Goal: Information Seeking & Learning: Learn about a topic

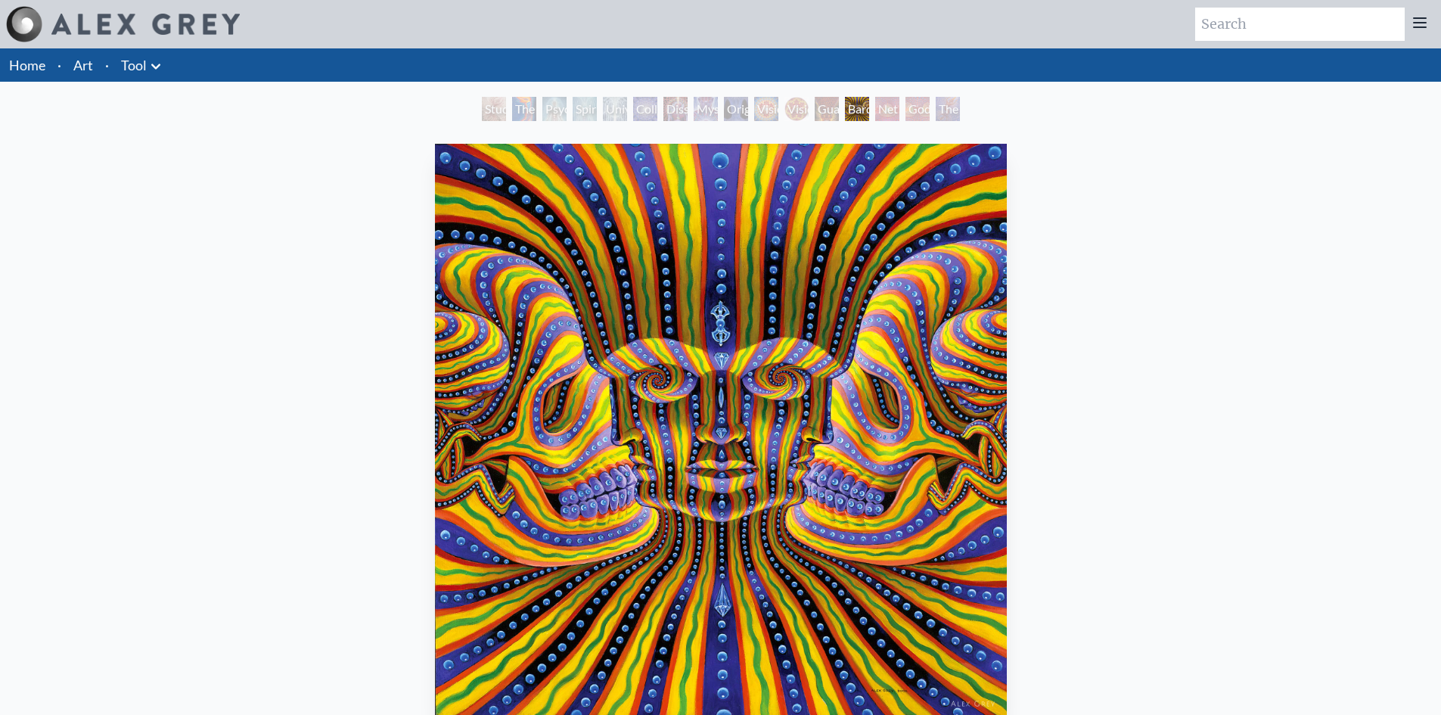
click at [687, 110] on div "Dissectional Art for Tool's Lateralus CD" at bounding box center [675, 109] width 24 height 24
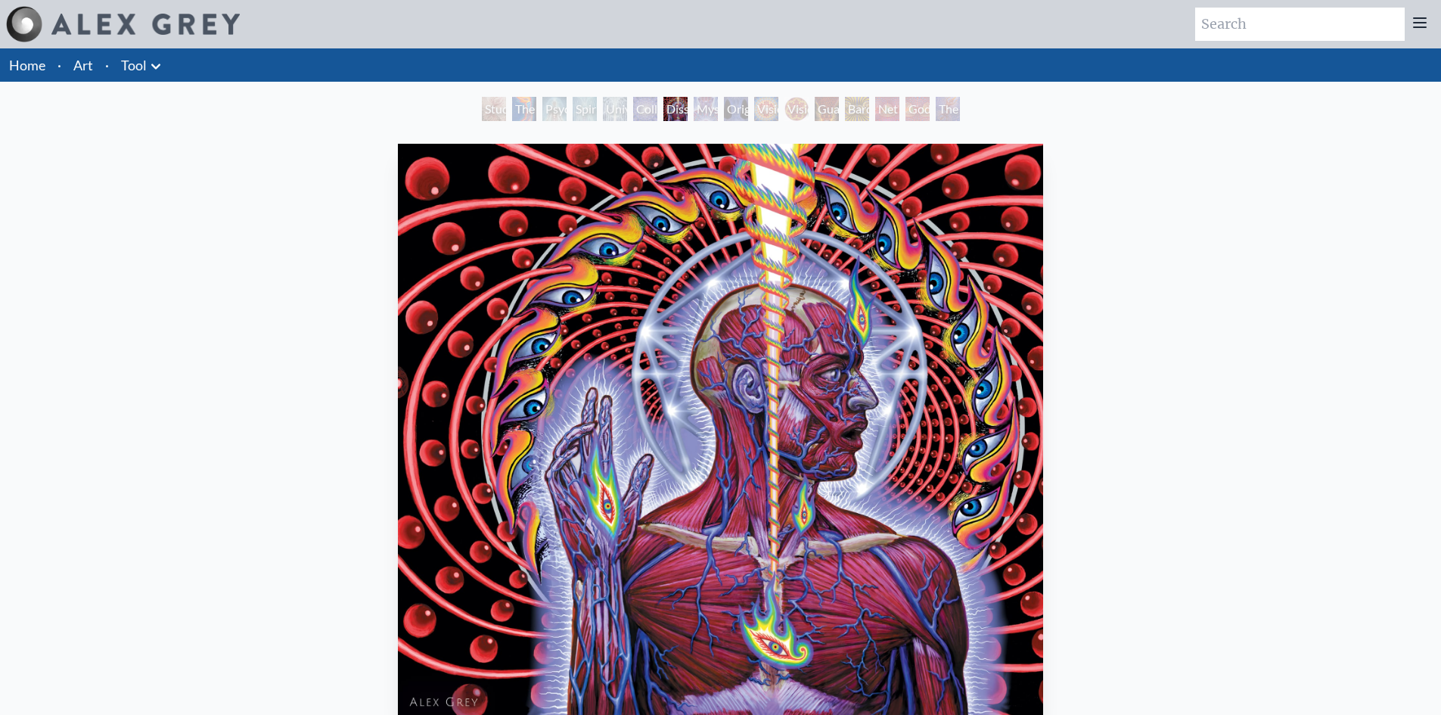
click at [718, 115] on div "Mystic Eye" at bounding box center [705, 109] width 24 height 24
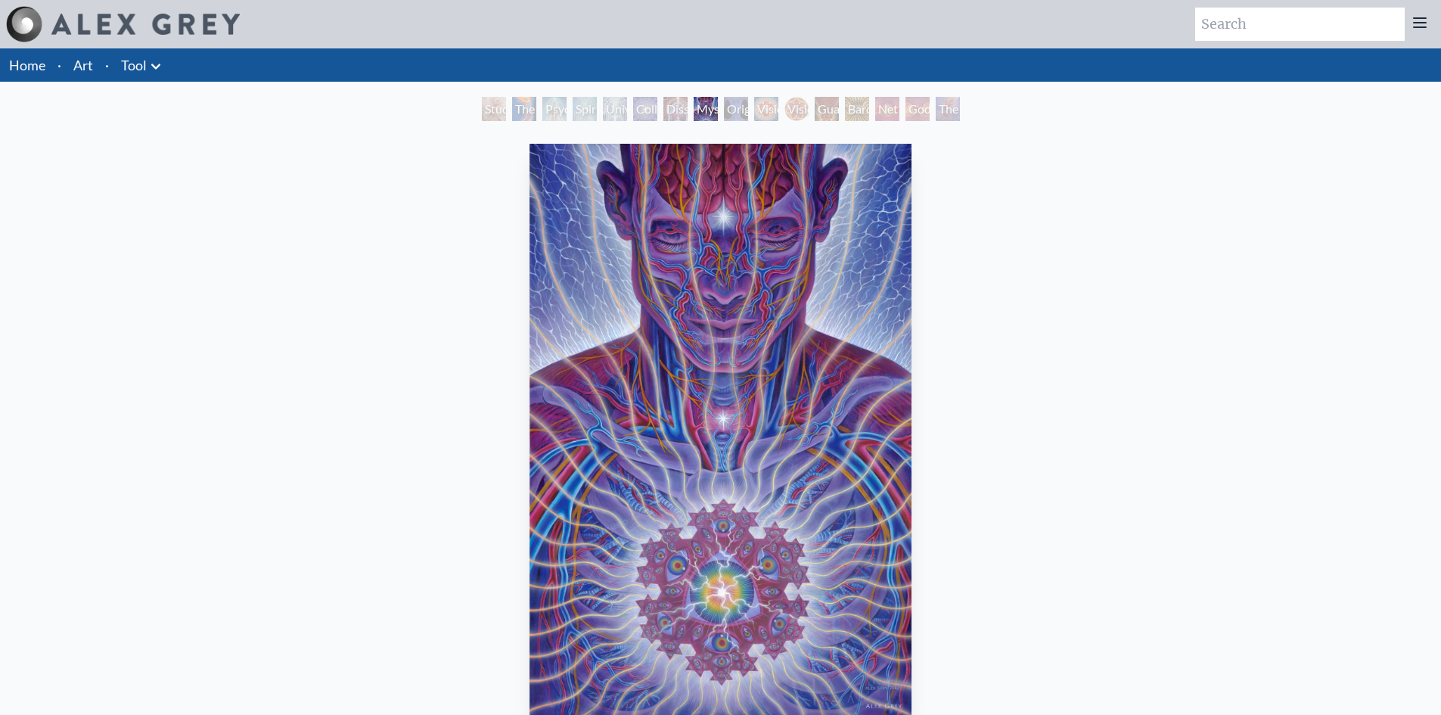
click at [748, 110] on div "Original Face" at bounding box center [736, 109] width 24 height 24
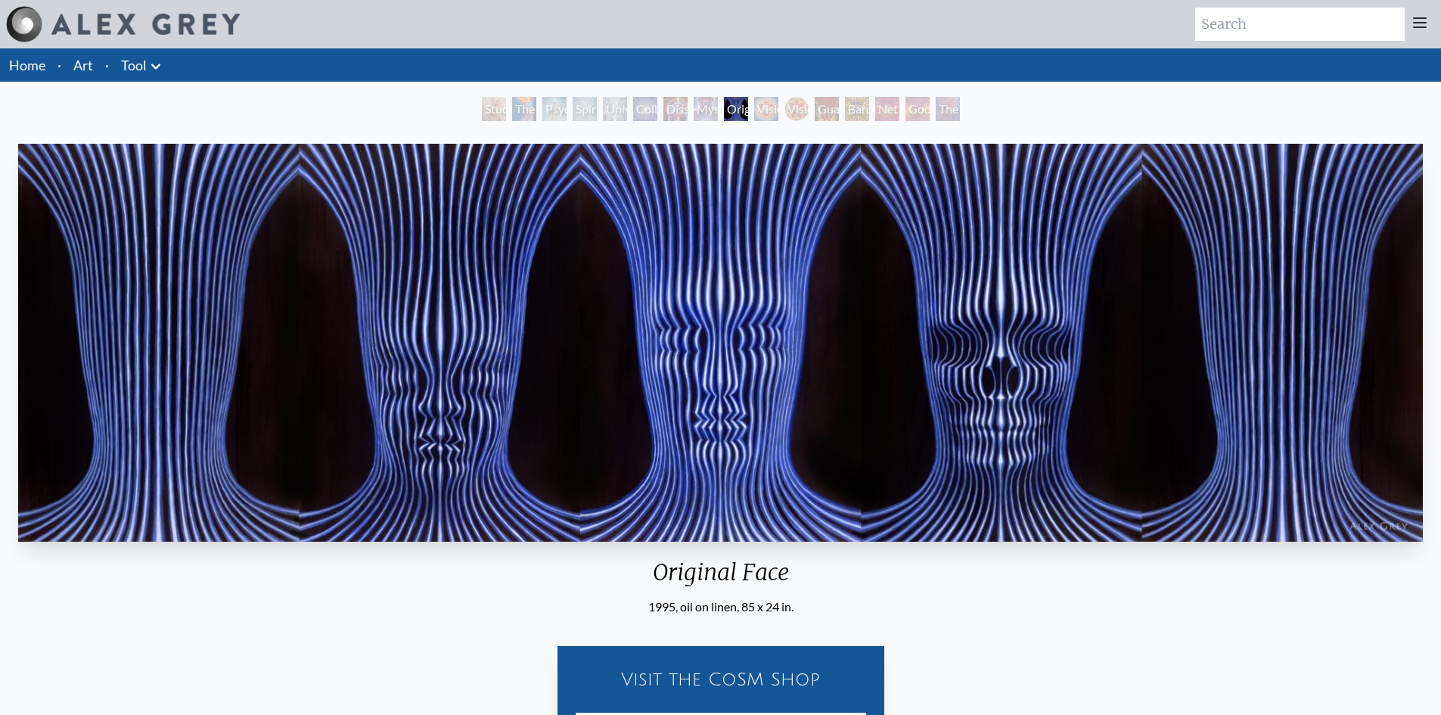
click at [784, 109] on div "Vision Crystal Tondo" at bounding box center [796, 109] width 24 height 24
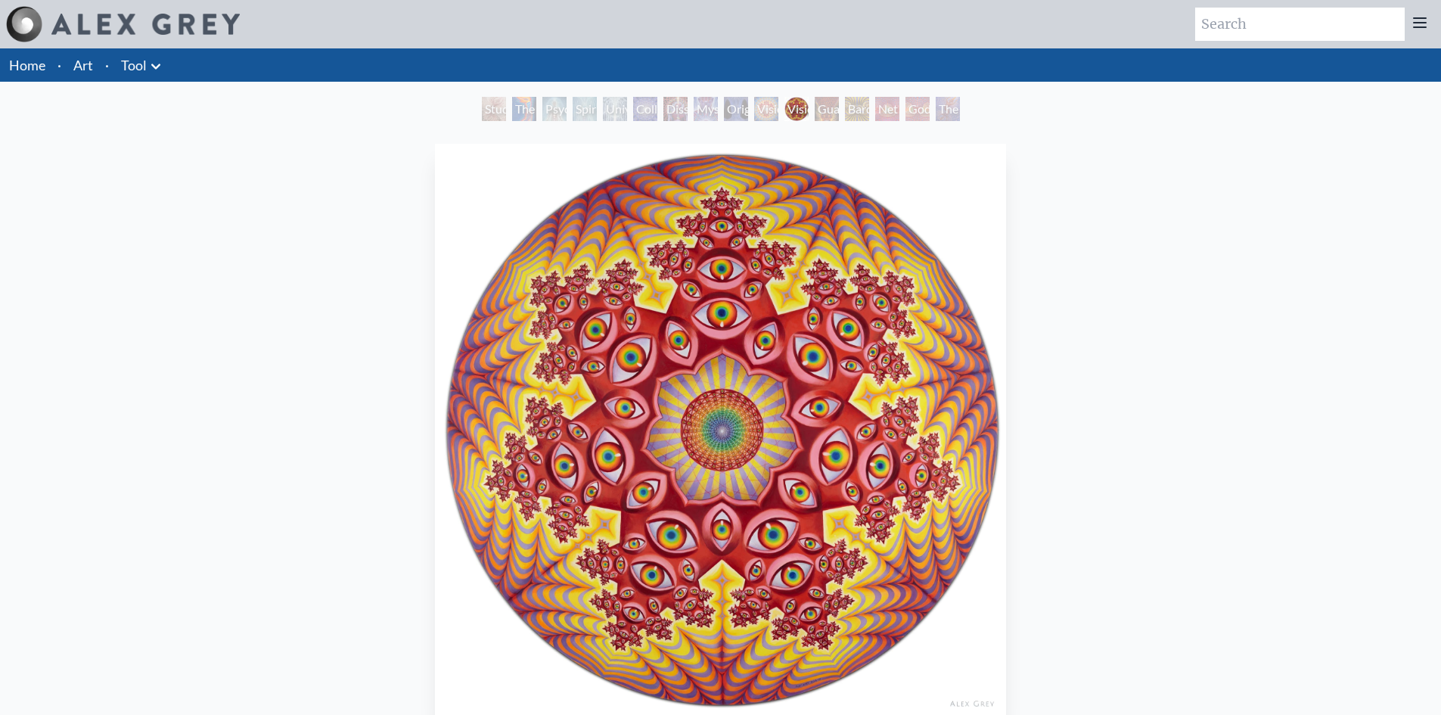
click at [869, 106] on div "Bardo Being" at bounding box center [857, 109] width 24 height 24
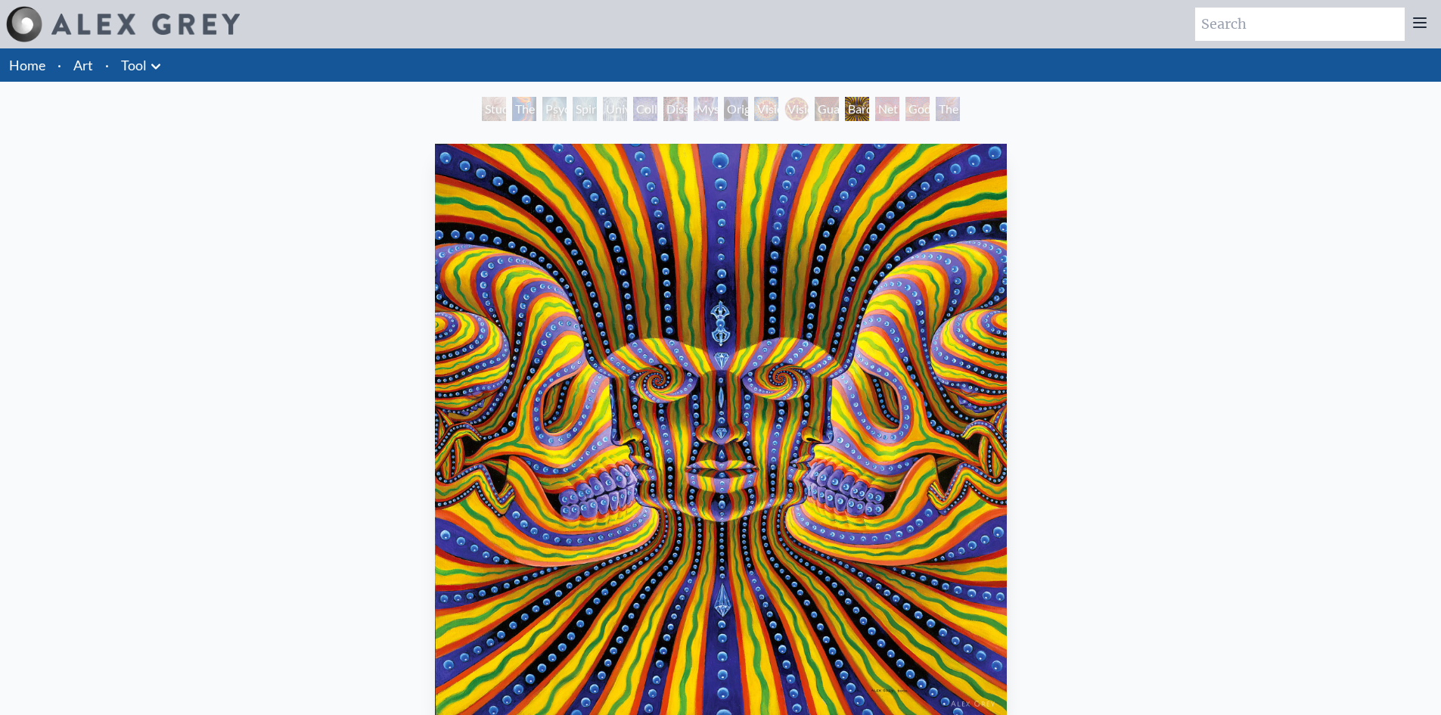
click at [910, 119] on div "Godself" at bounding box center [917, 109] width 24 height 24
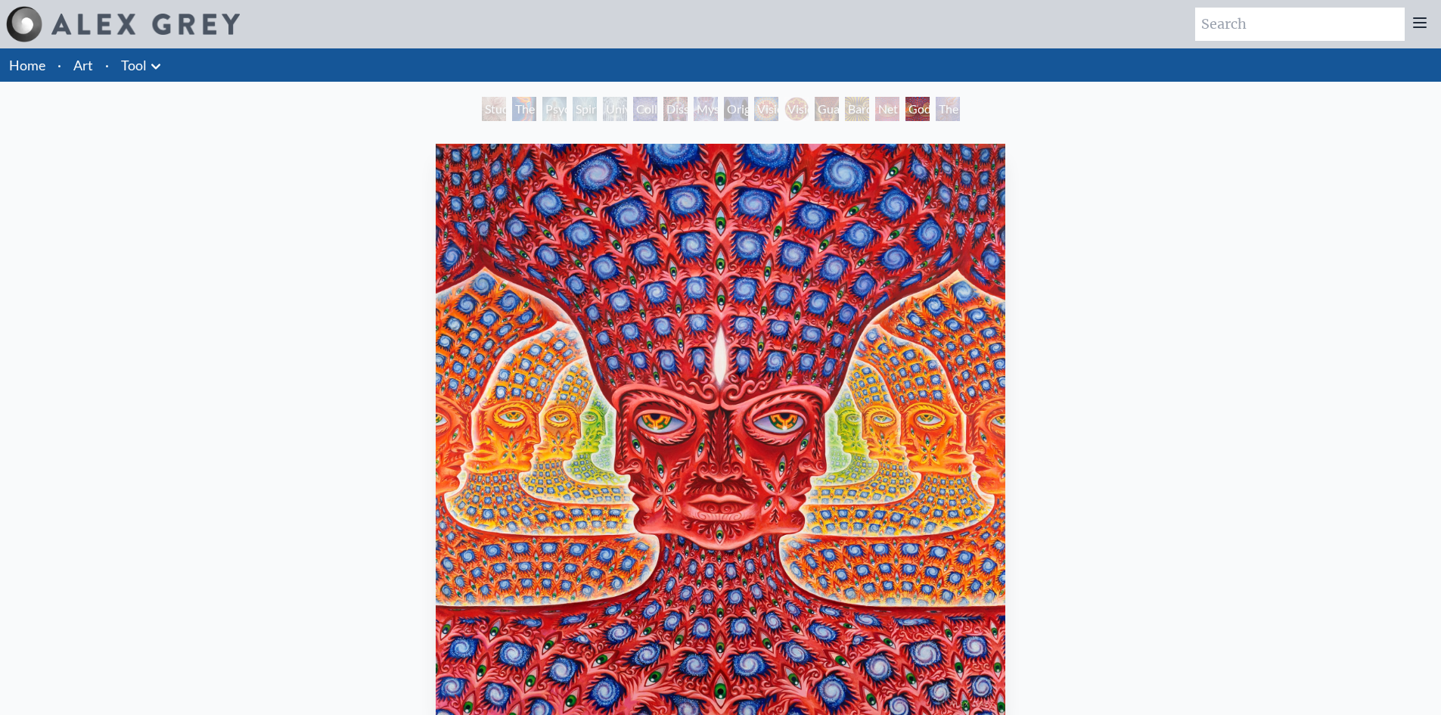
click at [954, 115] on div "The Great Turn" at bounding box center [947, 109] width 24 height 24
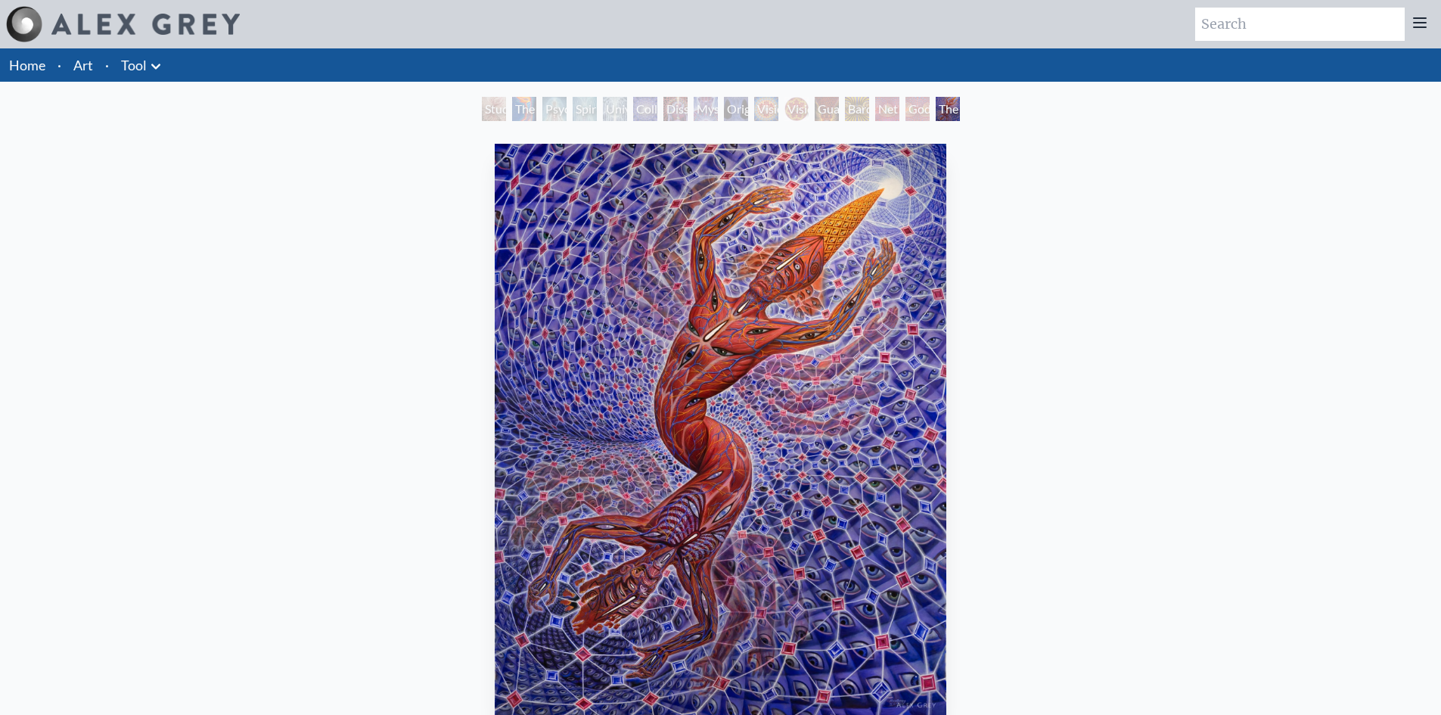
click at [920, 110] on div "Godself" at bounding box center [917, 109] width 24 height 24
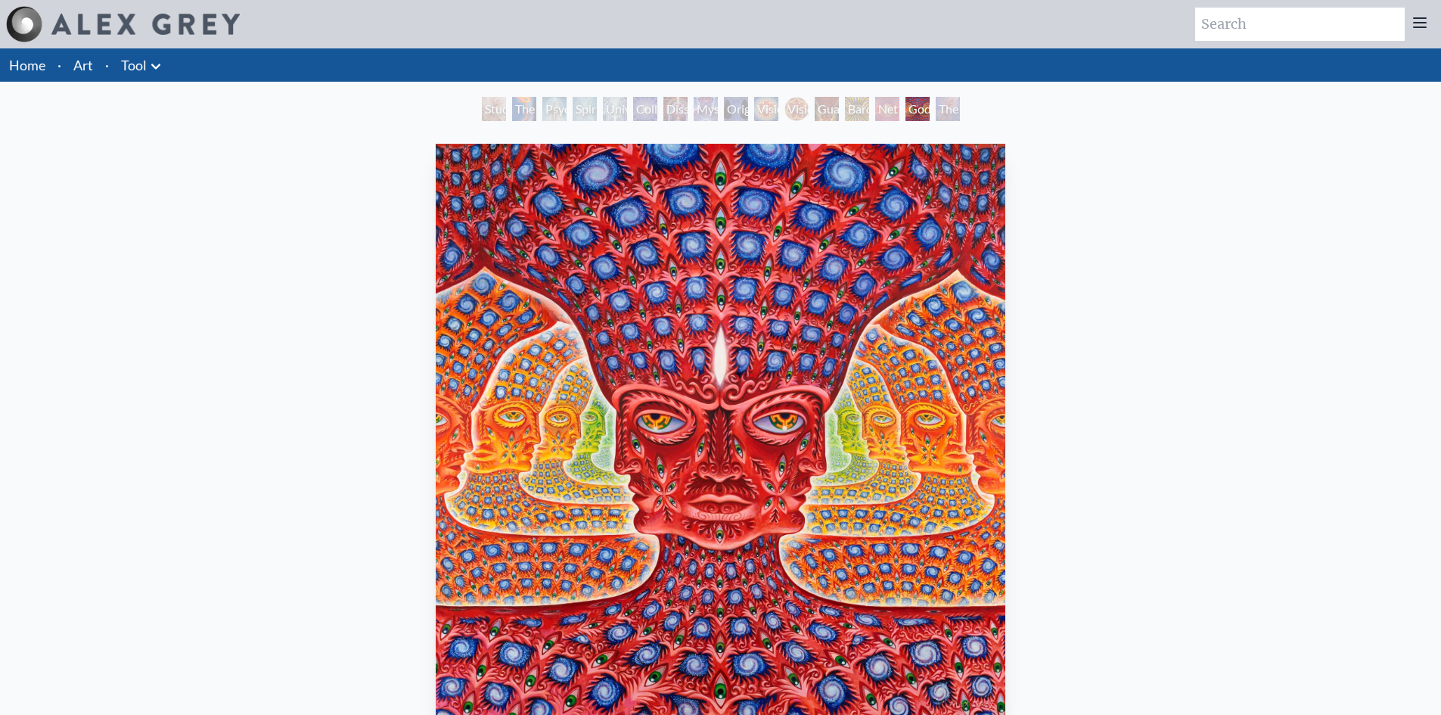
click at [899, 116] on div "Net of Being" at bounding box center [887, 109] width 24 height 24
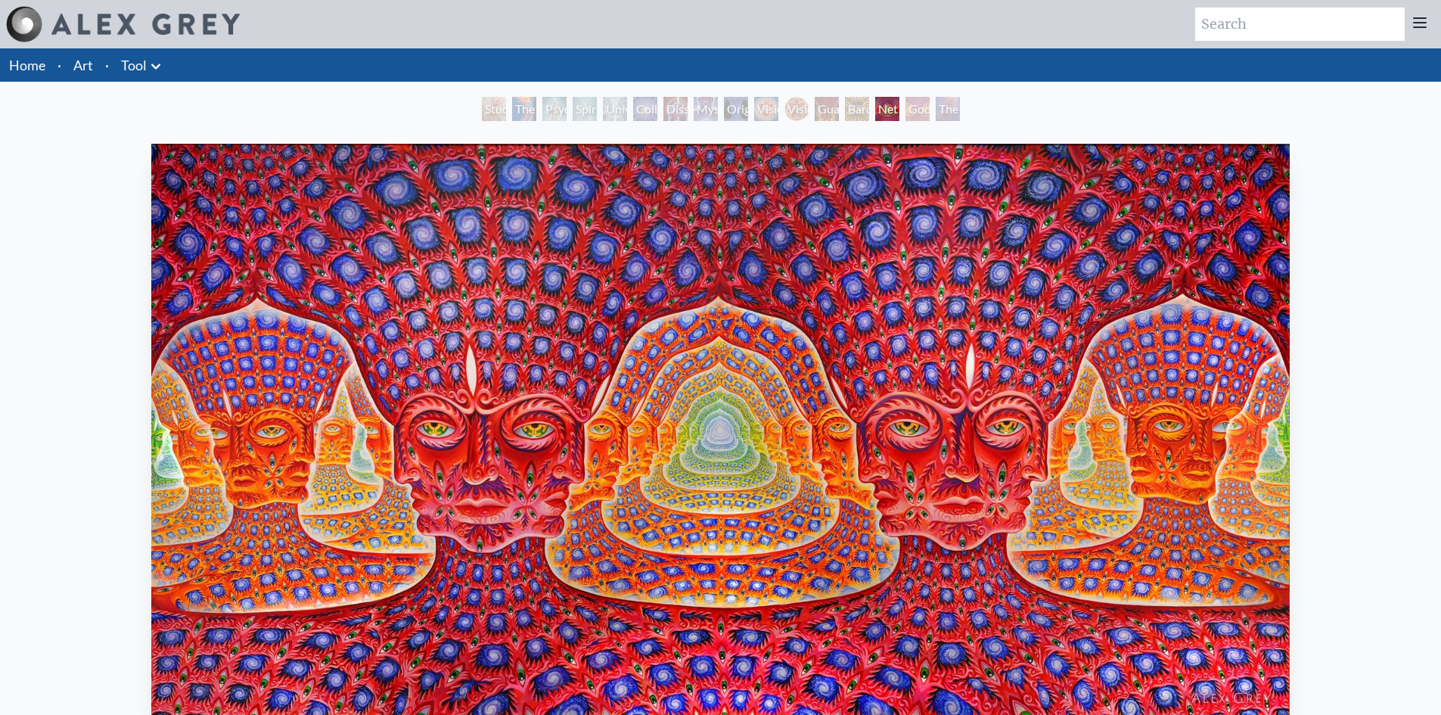
click at [839, 107] on div "Guardian of Infinite Vision" at bounding box center [826, 109] width 24 height 24
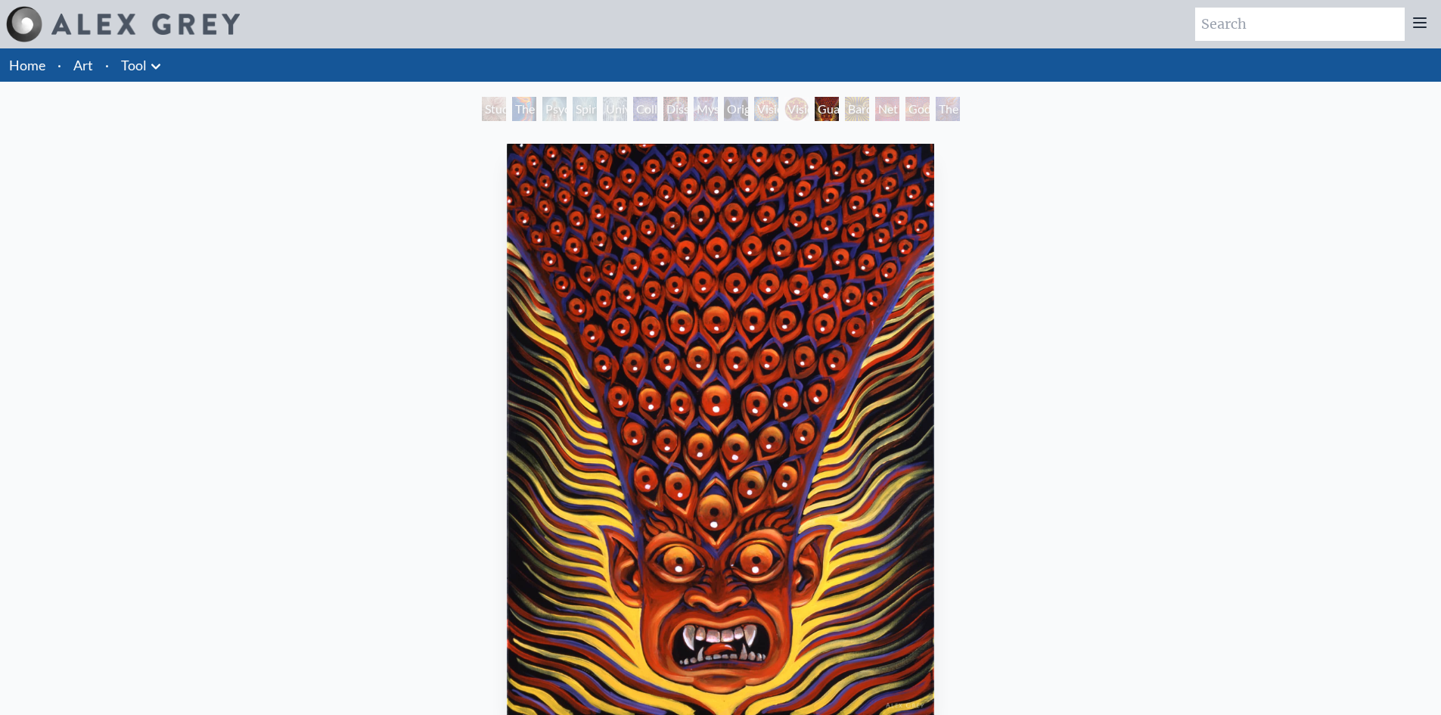
click at [851, 113] on div "Bardo Being" at bounding box center [857, 109] width 24 height 24
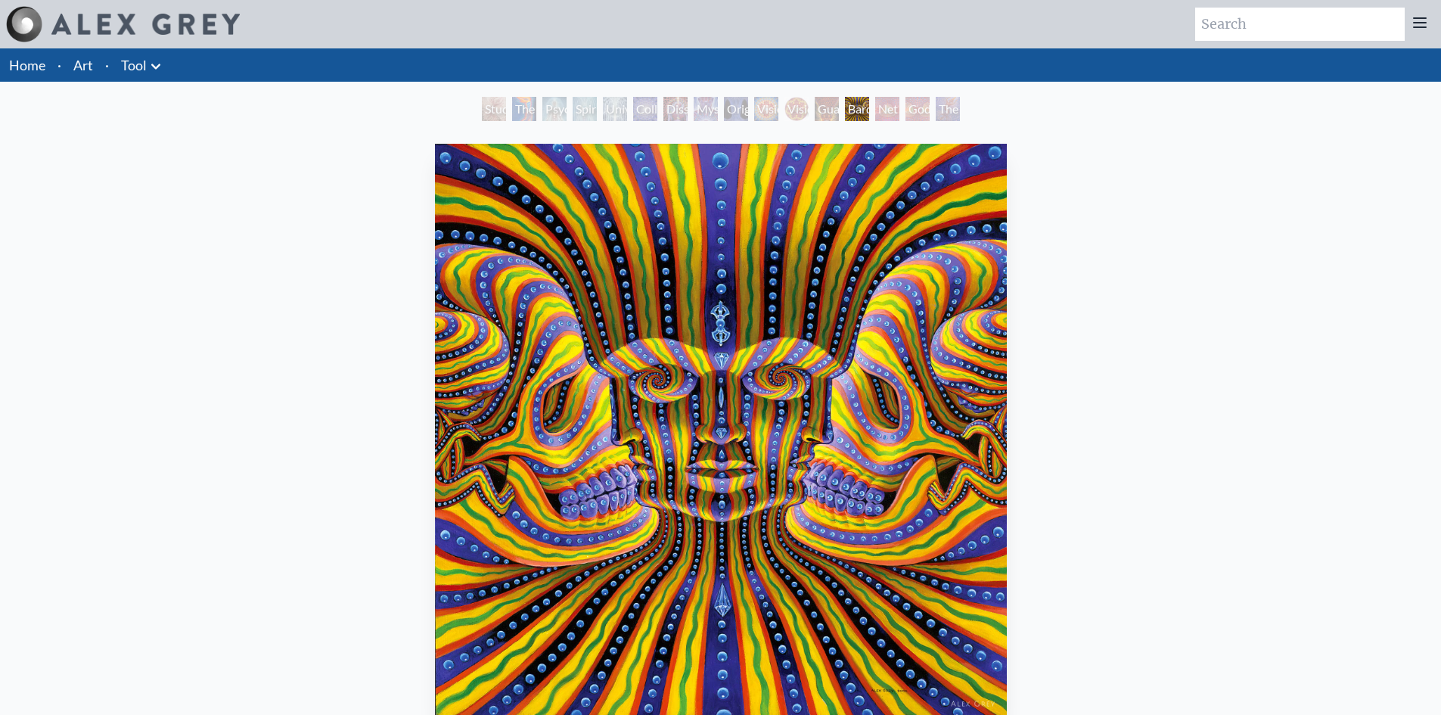
click at [814, 112] on div "Guardian of Infinite Vision" at bounding box center [826, 109] width 24 height 24
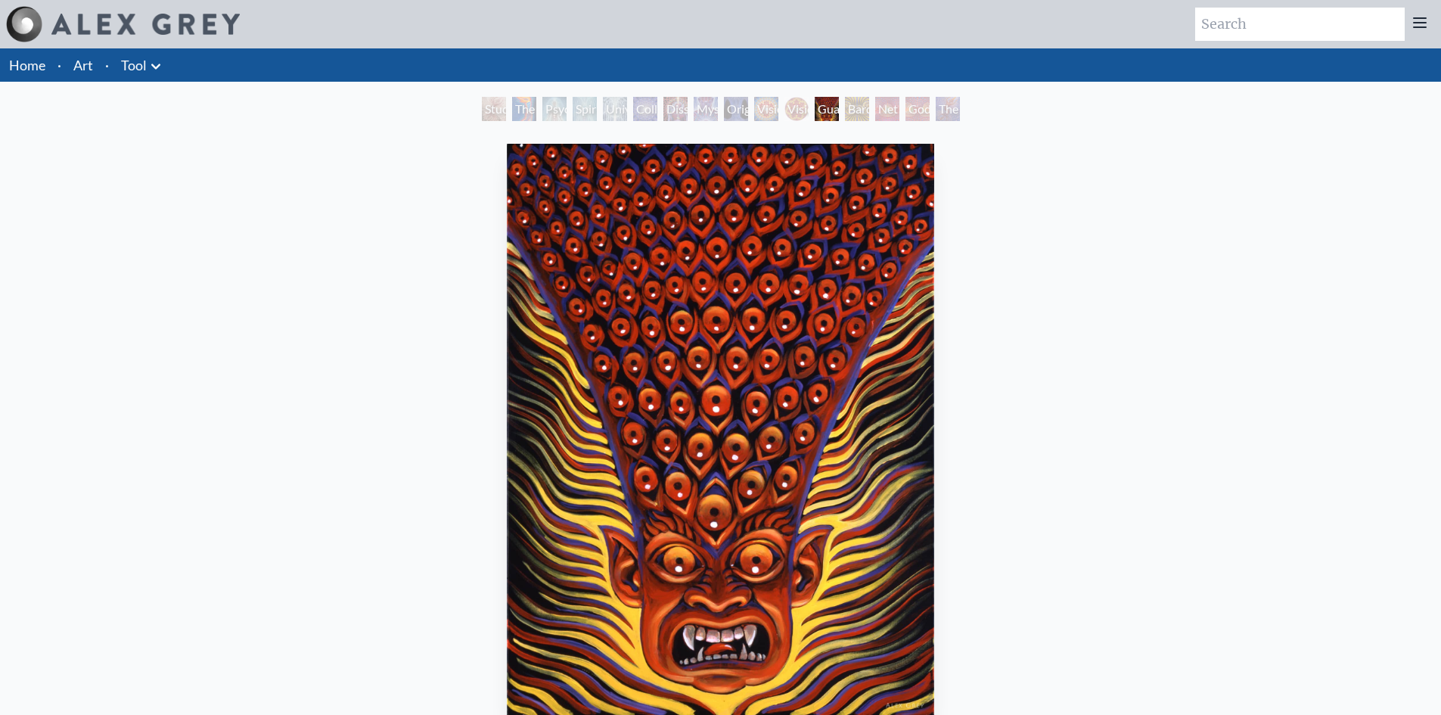
click at [627, 110] on div "Universal Mind Lattice" at bounding box center [615, 109] width 24 height 24
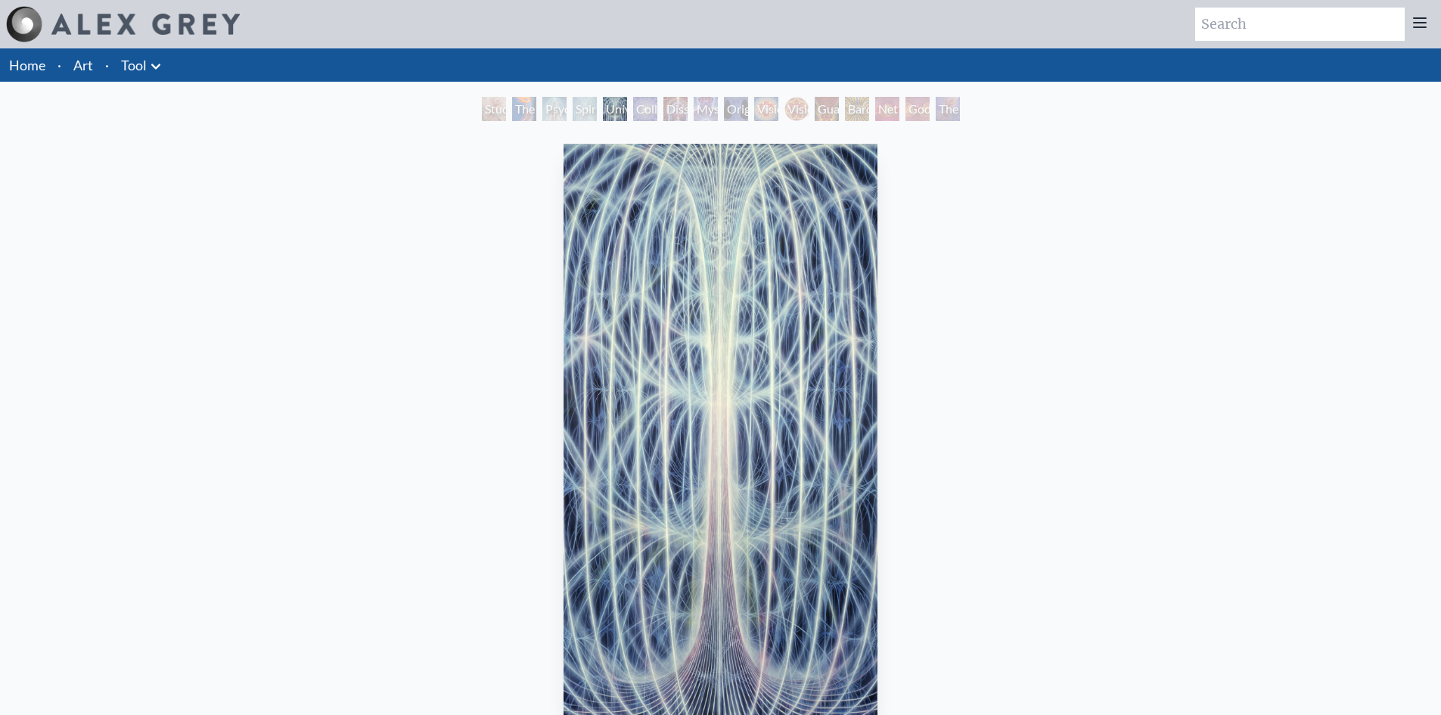
click at [482, 108] on div "Study for the Great Turn" at bounding box center [494, 109] width 24 height 24
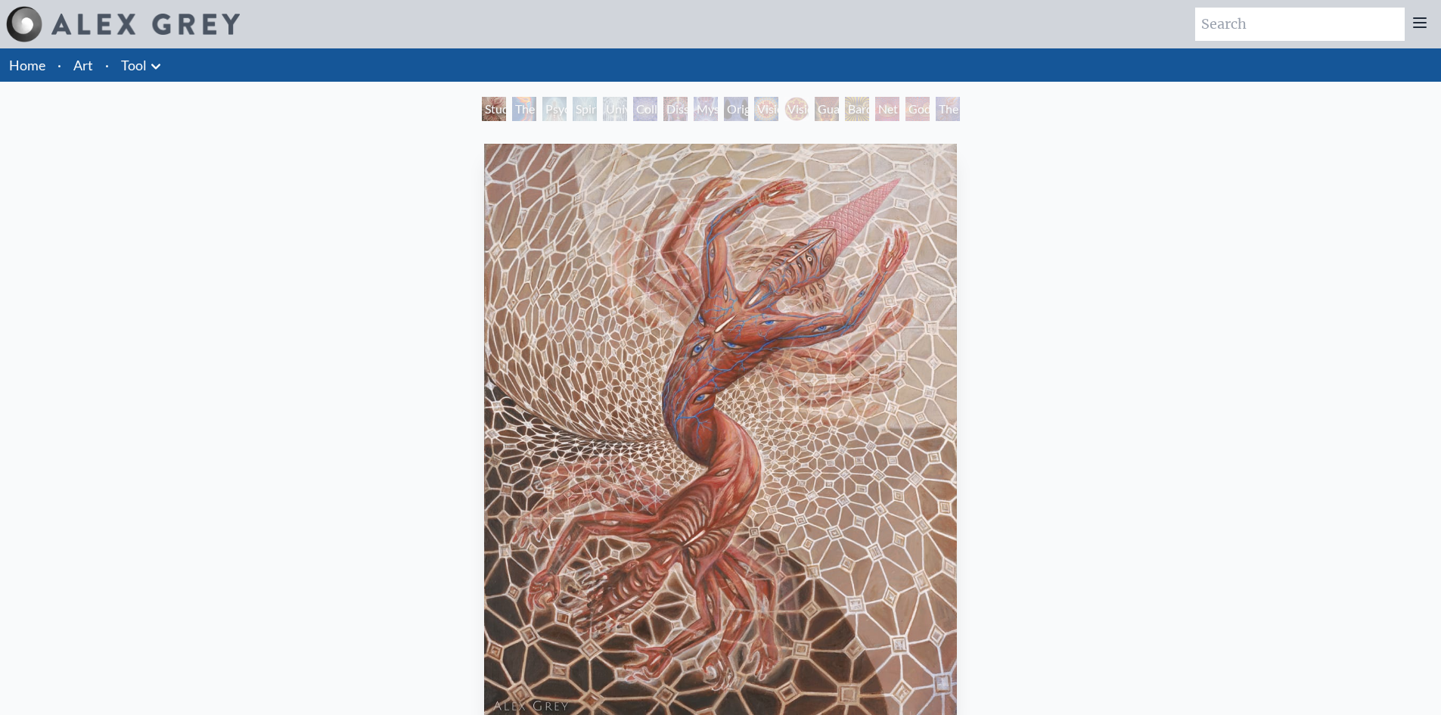
click at [572, 106] on div "Spiritual Energy System" at bounding box center [584, 109] width 24 height 24
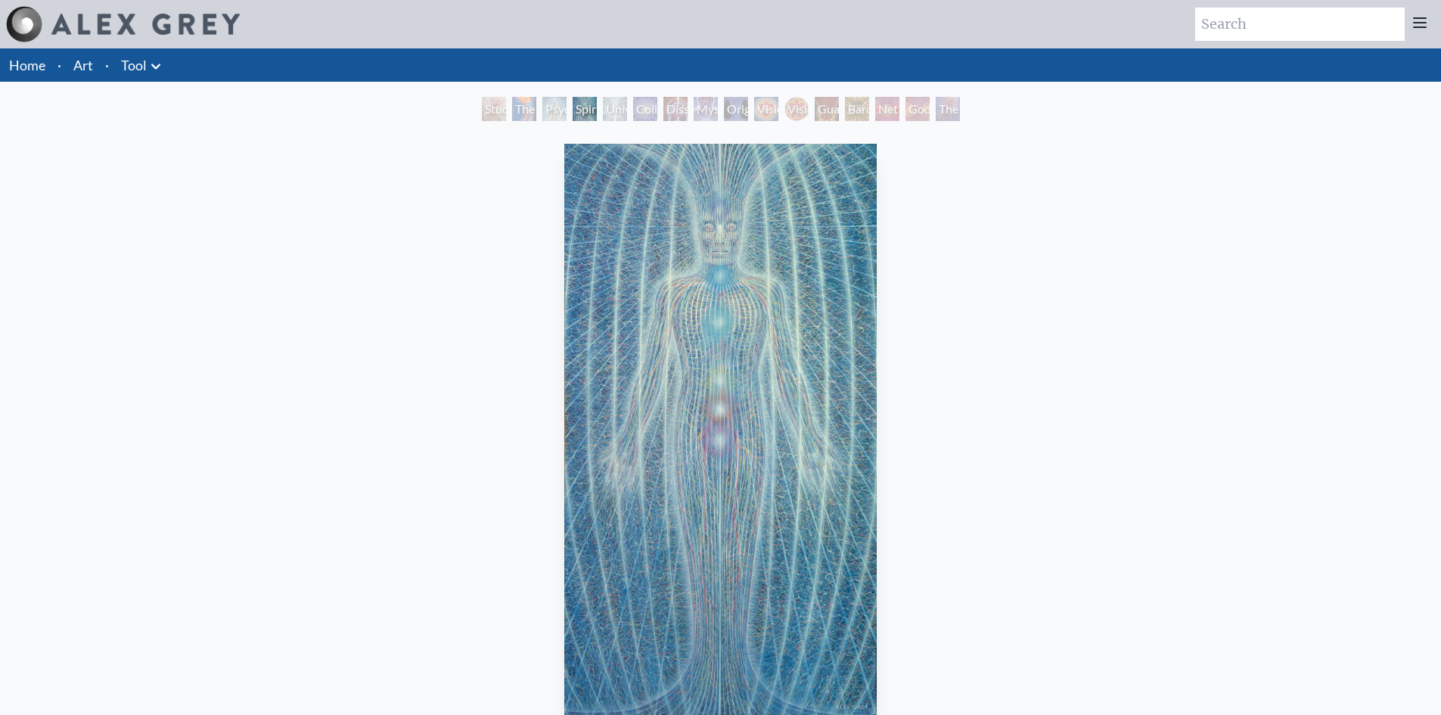
click at [567, 113] on div "Study for the Great Turn The Torch Psychic Energy System Spiritual Energy Syste…" at bounding box center [721, 111] width 484 height 29
click at [554, 111] on div "Psychic Energy System" at bounding box center [554, 109] width 24 height 24
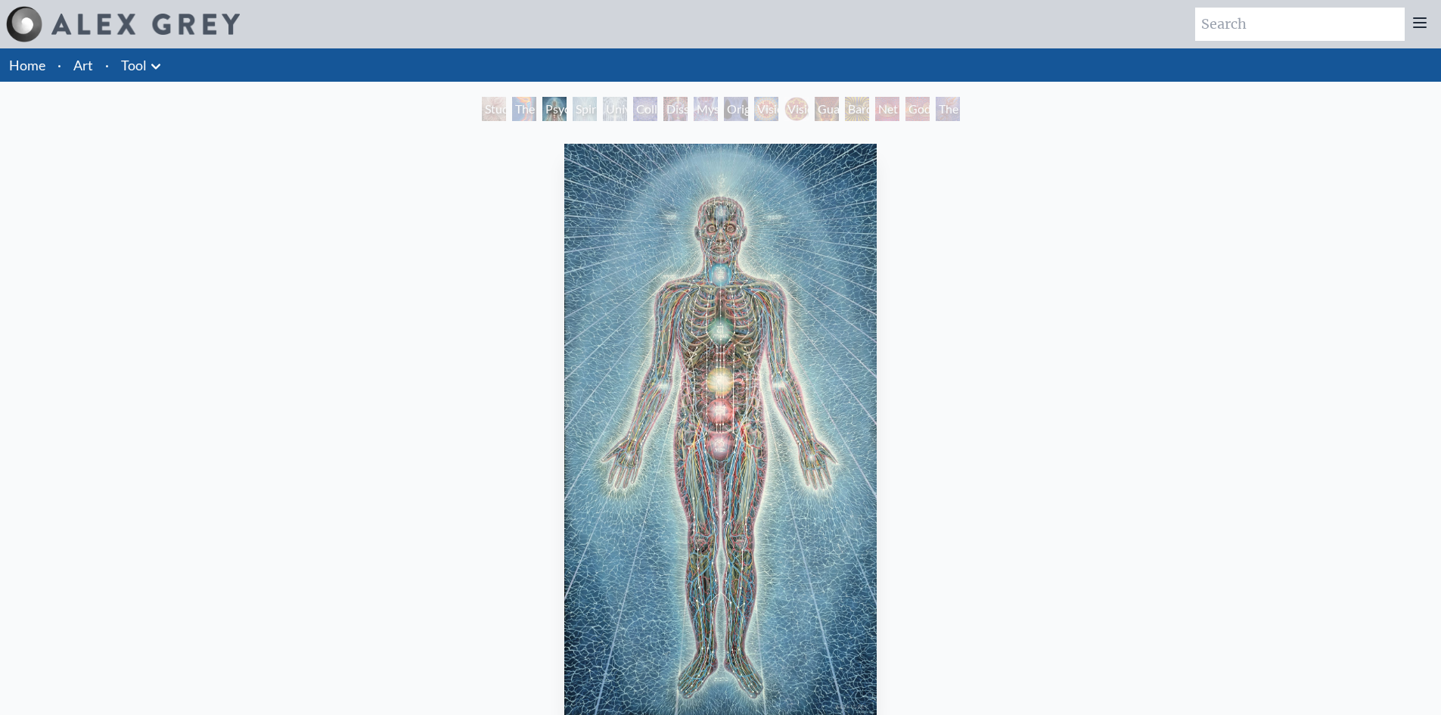
click at [636, 110] on div "Collective Vision" at bounding box center [645, 109] width 24 height 24
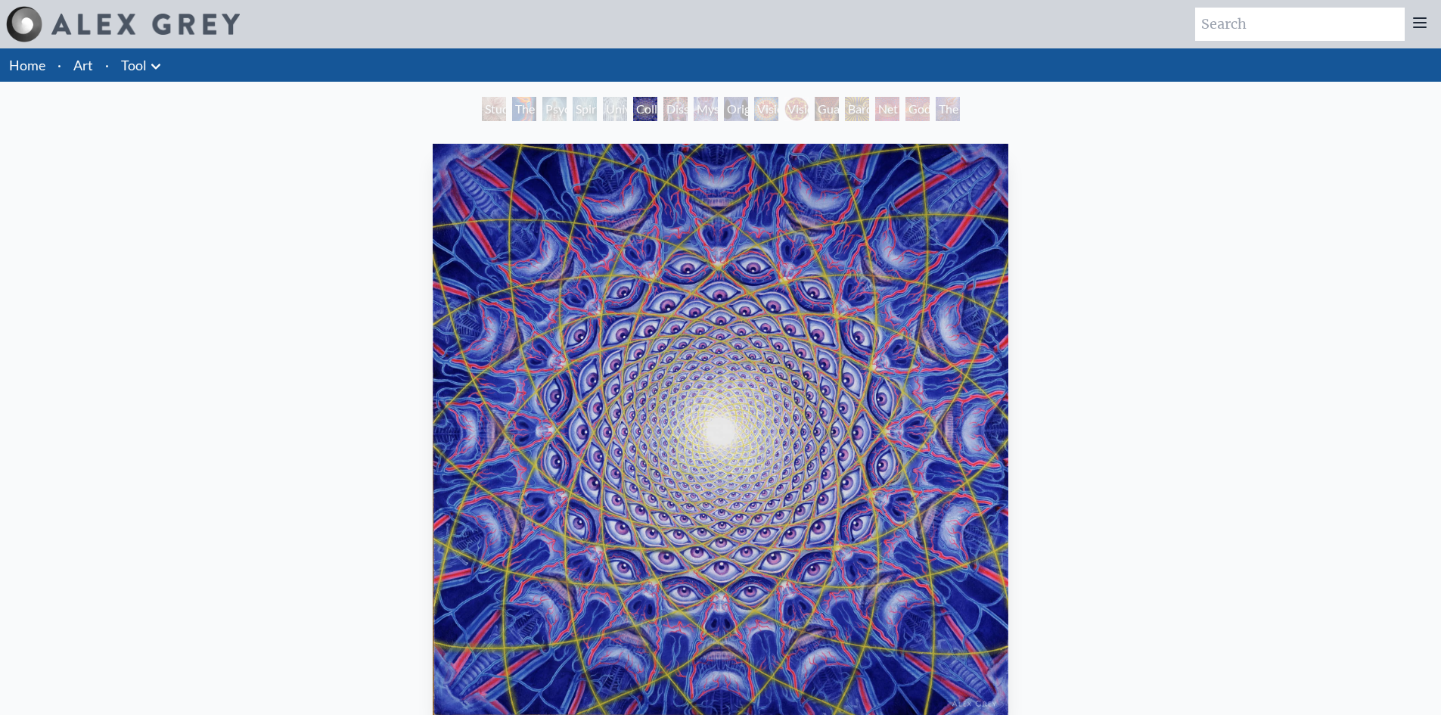
click at [646, 115] on div "Collective Vision" at bounding box center [645, 109] width 24 height 24
click at [638, 106] on div "Collective Vision" at bounding box center [645, 109] width 24 height 24
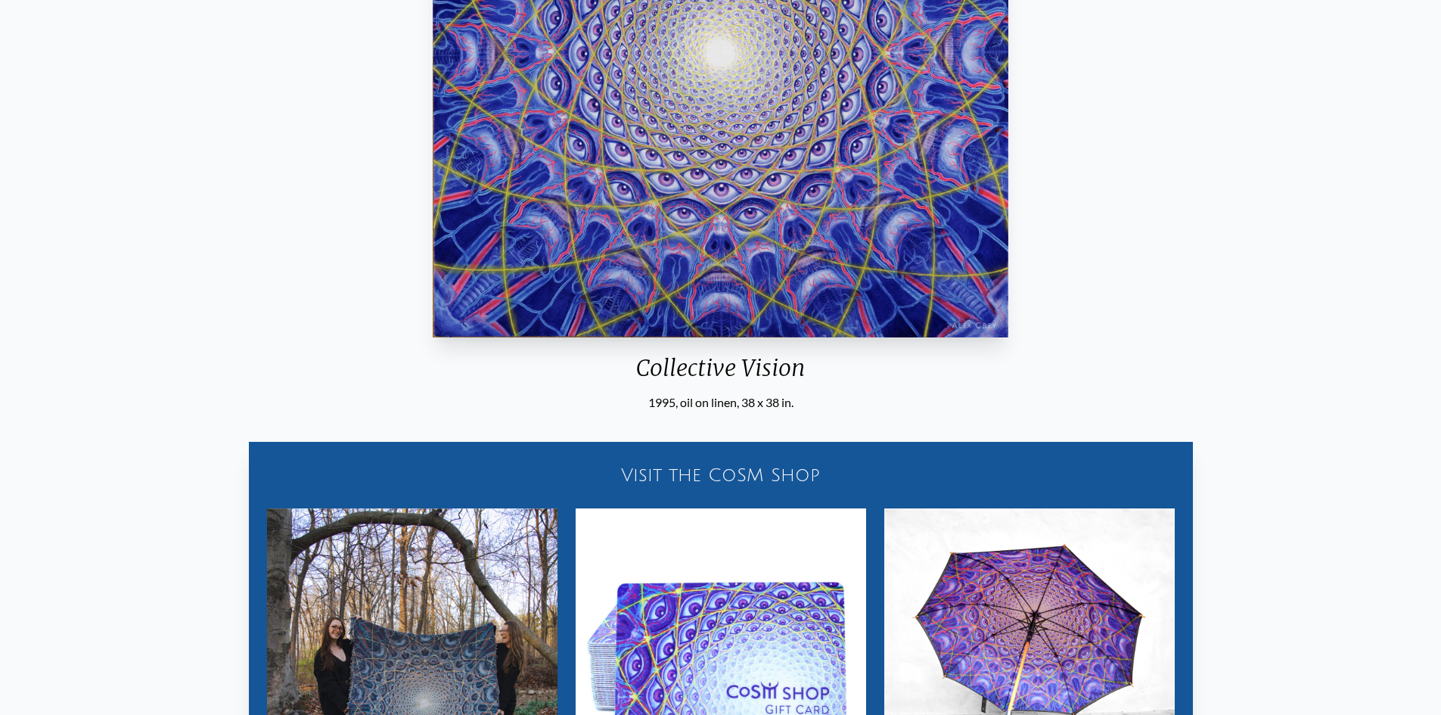
scroll to position [302, 0]
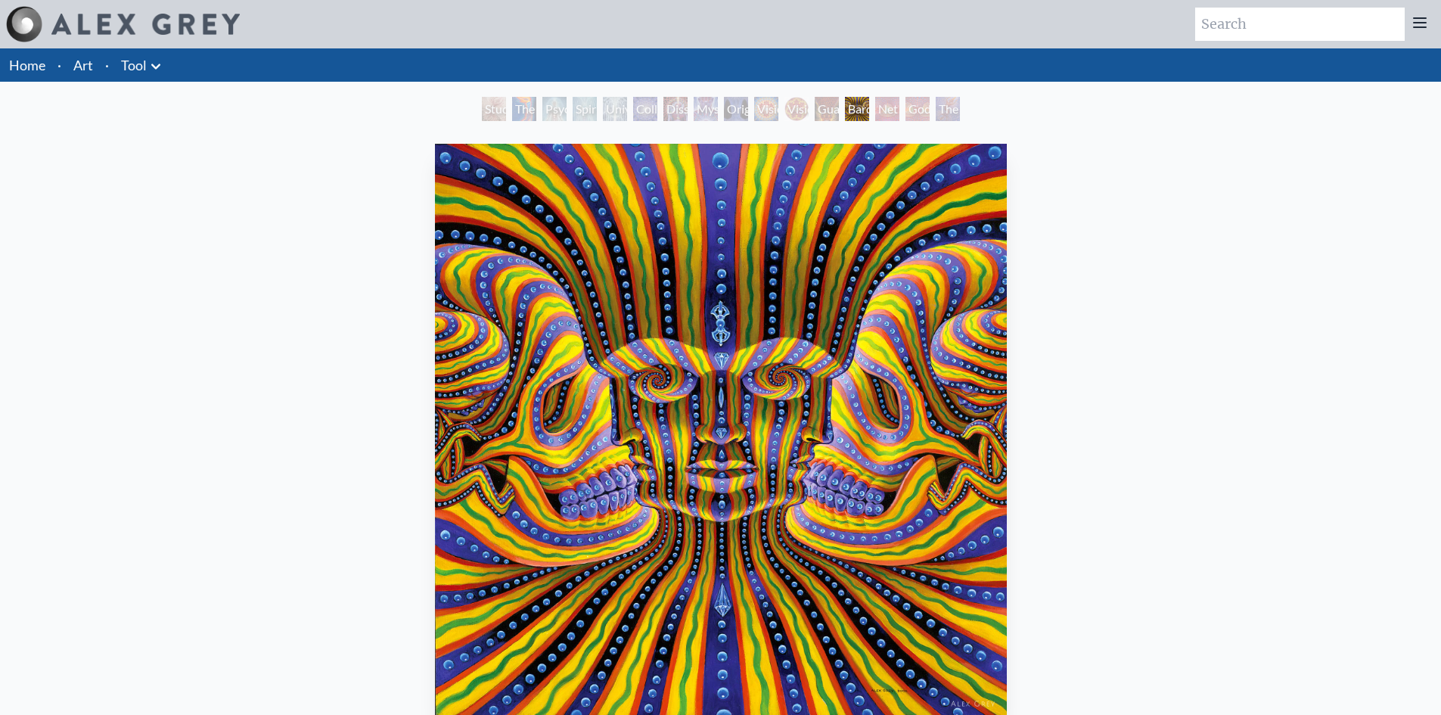
click at [135, 64] on link "Tool" at bounding box center [134, 64] width 26 height 21
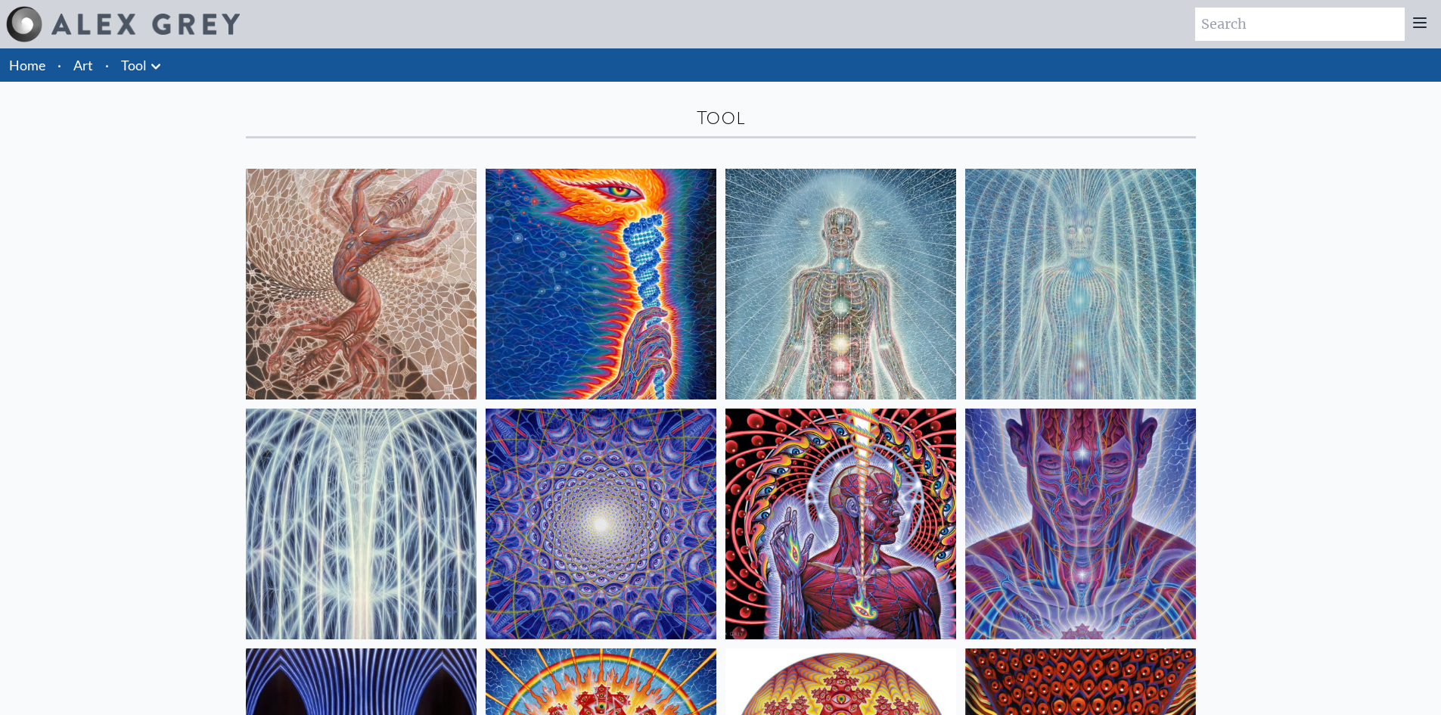
click at [79, 59] on link "Art" at bounding box center [83, 64] width 20 height 21
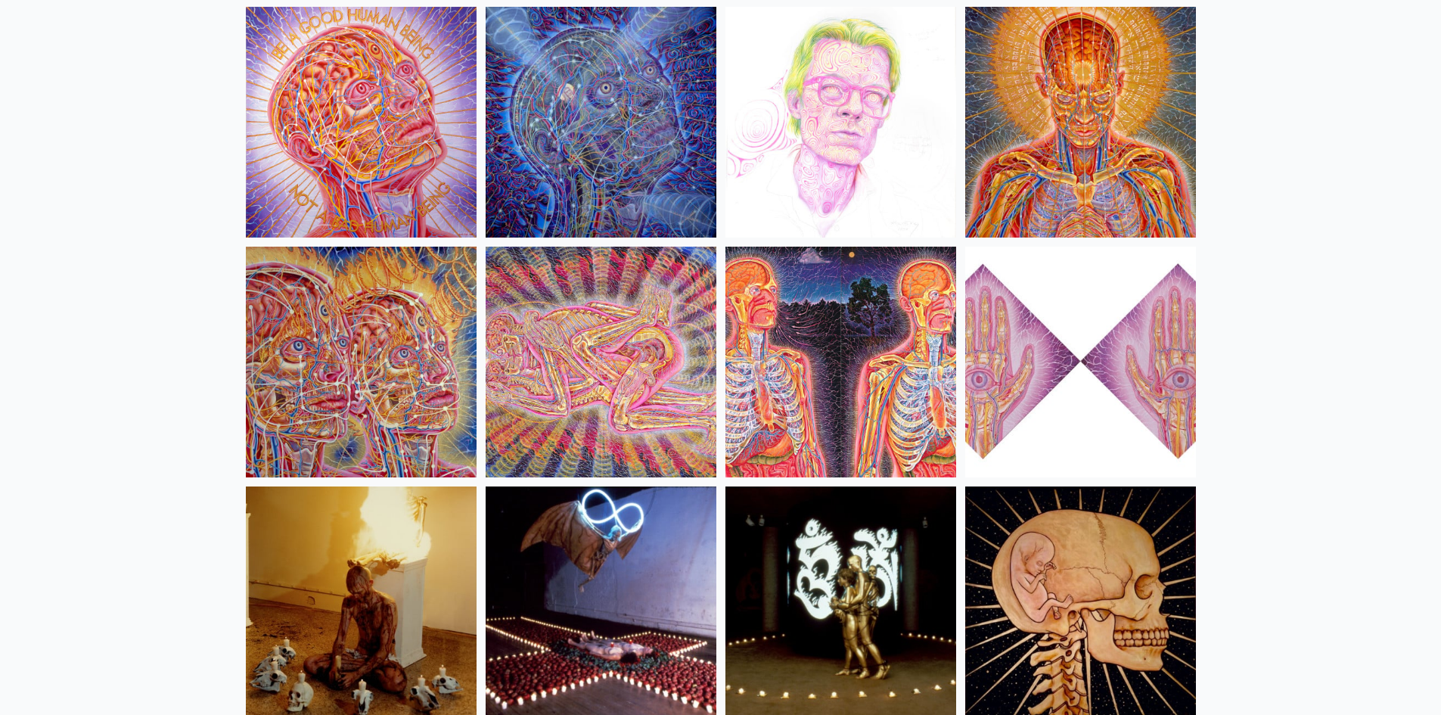
scroll to position [17232, 0]
